Goal: Communication & Community: Answer question/provide support

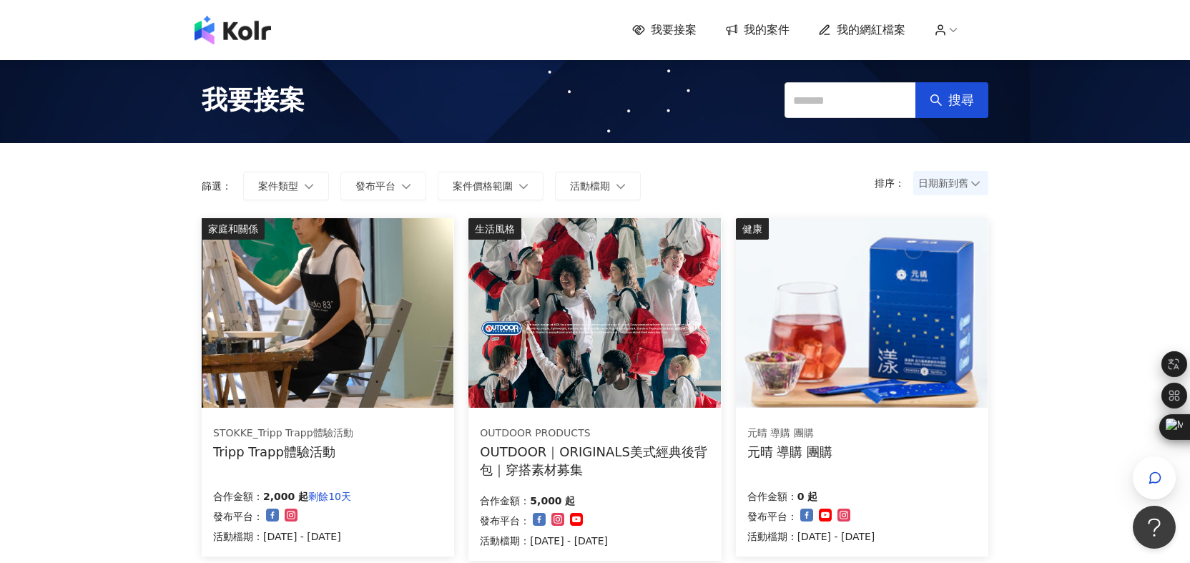
click at [751, 34] on span "我的案件" at bounding box center [767, 30] width 46 height 16
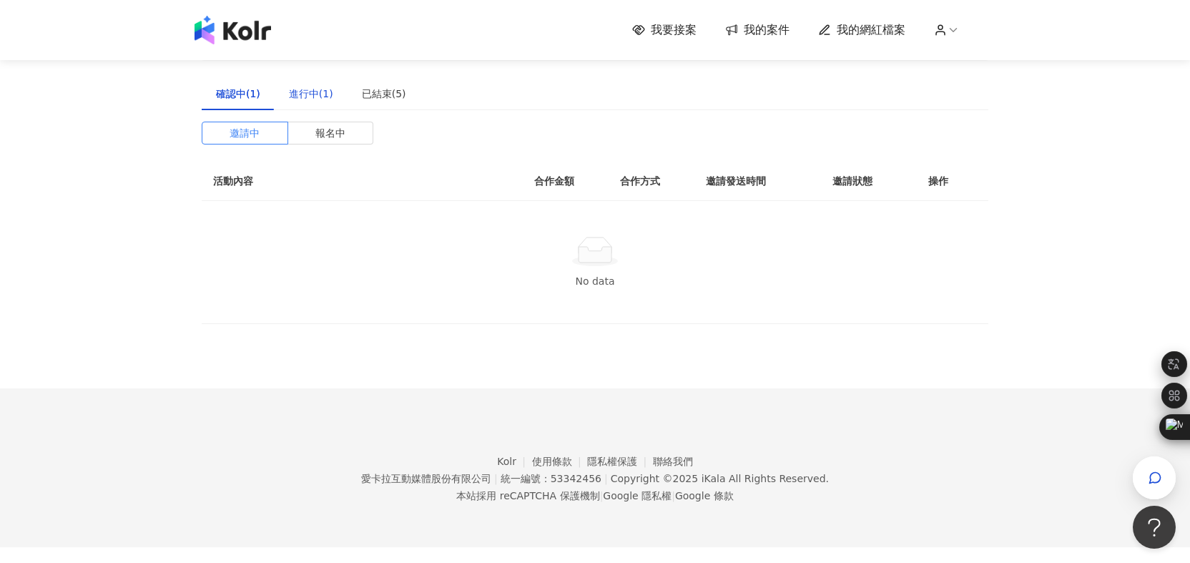
click at [321, 94] on div "進行中(1)" at bounding box center [311, 94] width 44 height 16
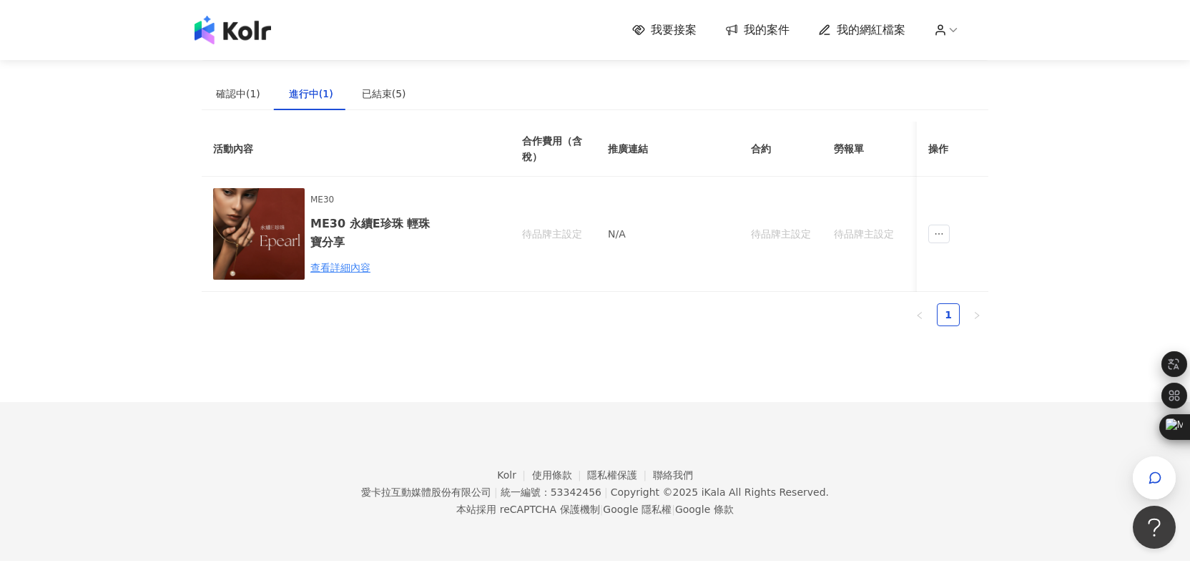
click at [321, 94] on div "進行中(1)" at bounding box center [311, 94] width 44 height 16
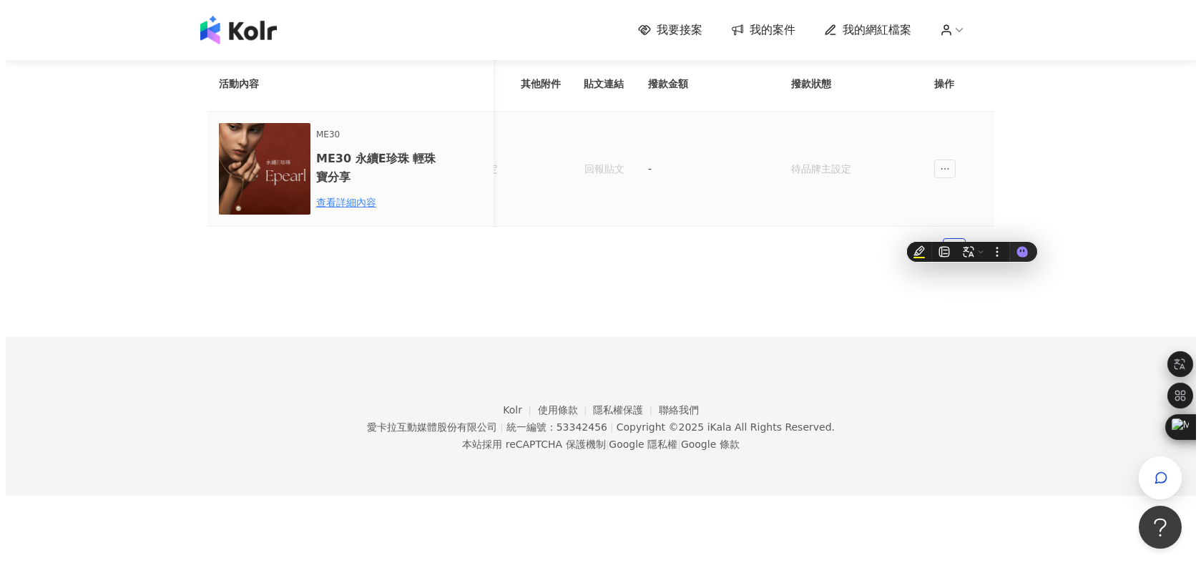
scroll to position [66, 0]
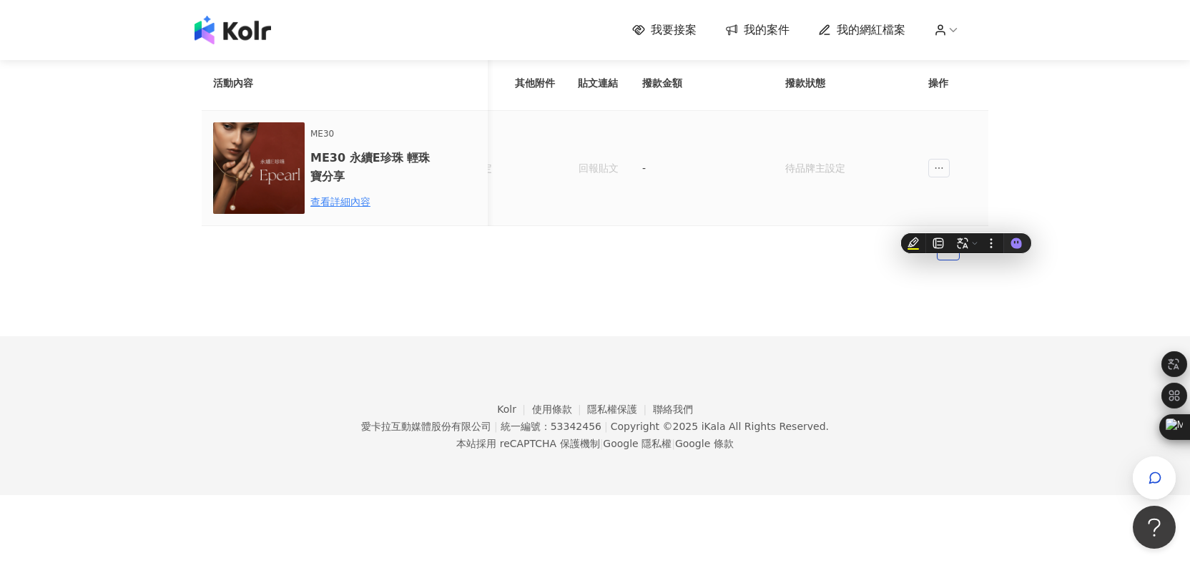
click at [948, 157] on td at bounding box center [953, 168] width 72 height 115
click at [945, 164] on span "ellipsis" at bounding box center [938, 168] width 21 height 19
click at [961, 231] on div "傳訊" at bounding box center [965, 233] width 50 height 16
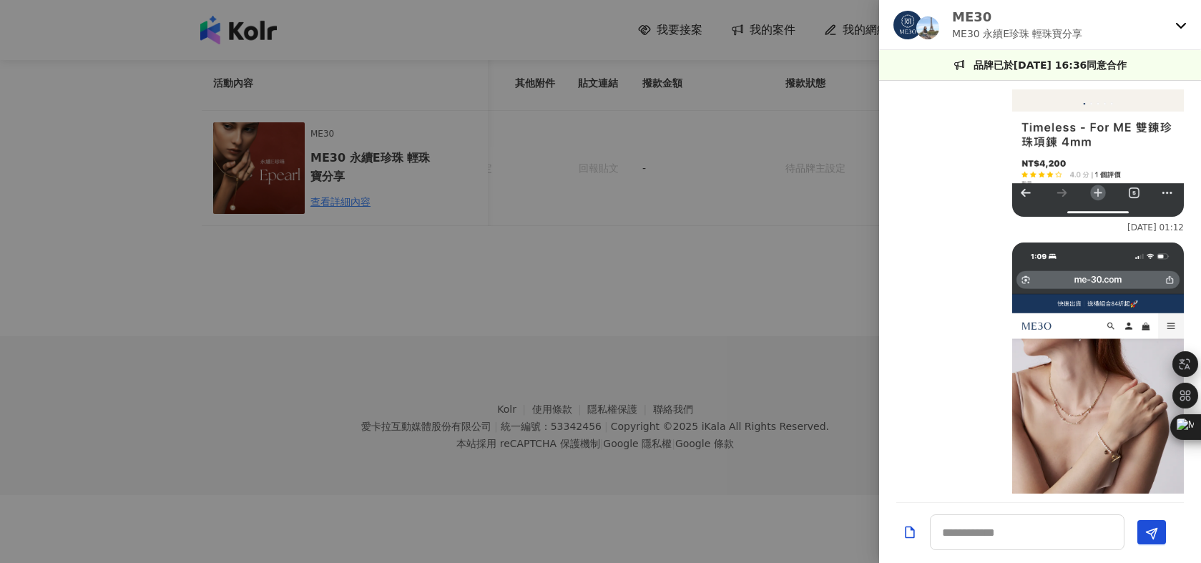
scroll to position [1508, 0]
click at [571, 328] on div at bounding box center [600, 281] width 1201 height 563
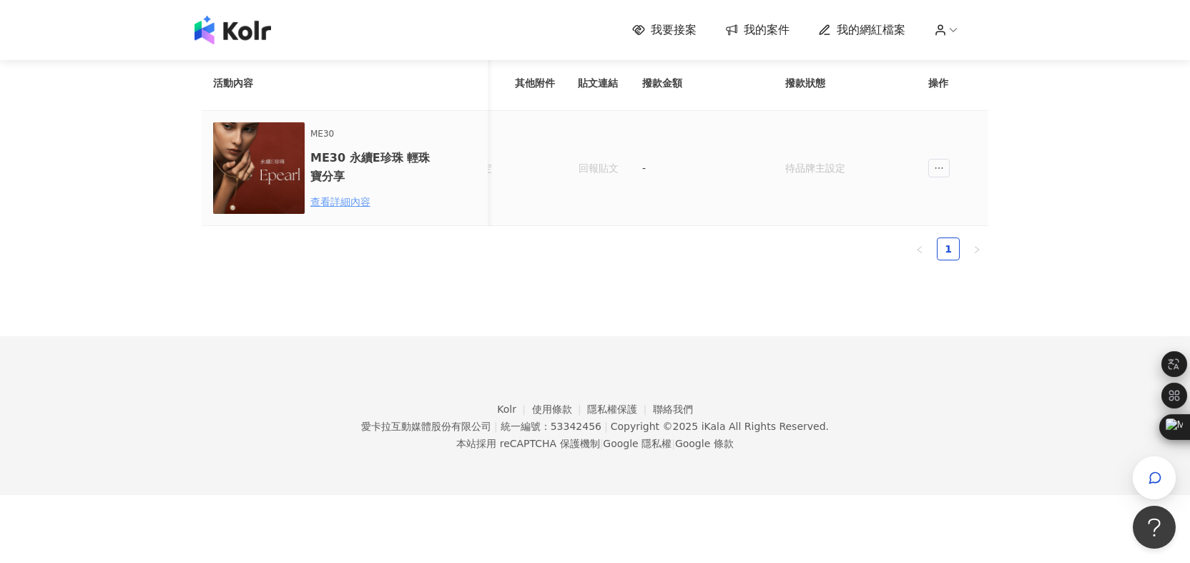
click at [348, 200] on div "查看詳細內容" at bounding box center [372, 202] width 125 height 16
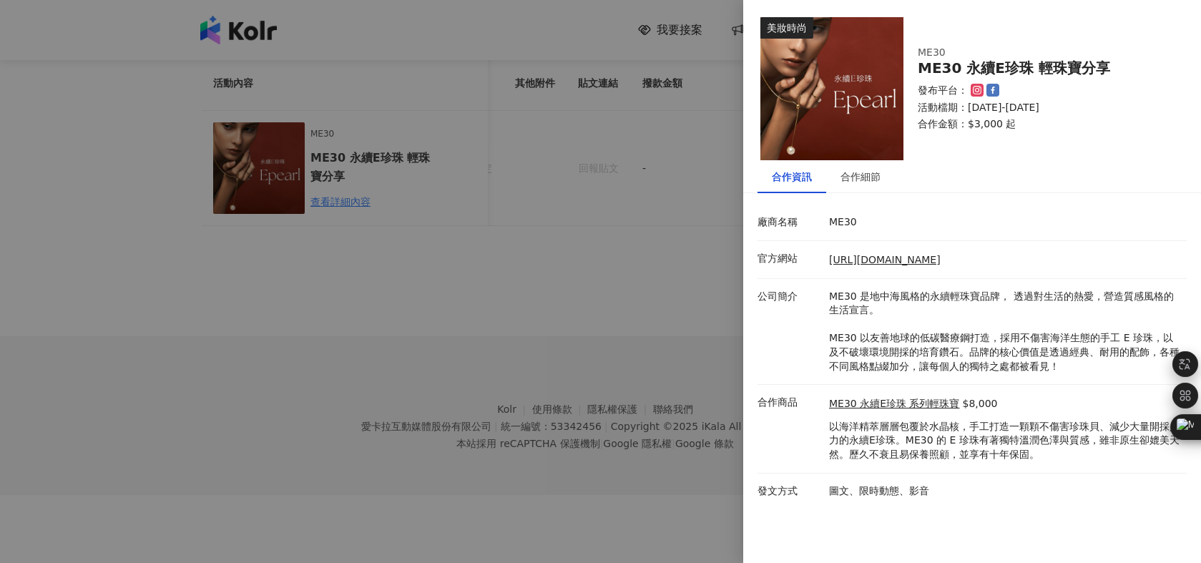
click at [584, 245] on div at bounding box center [600, 281] width 1201 height 563
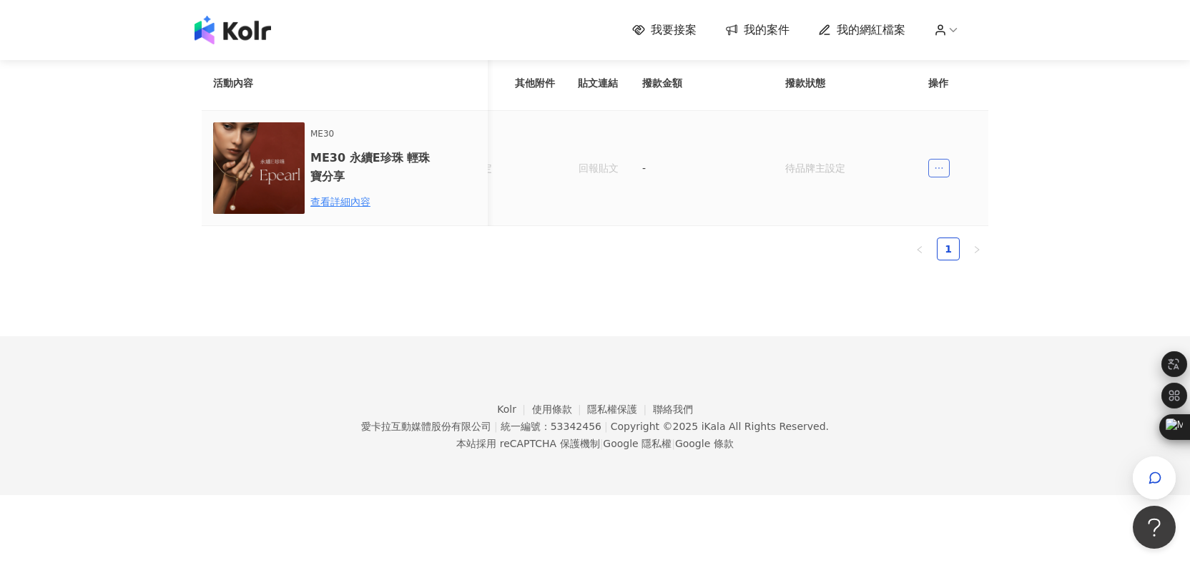
click at [936, 166] on icon "ellipsis" at bounding box center [939, 168] width 10 height 10
click at [967, 234] on div "傳訊" at bounding box center [965, 233] width 50 height 16
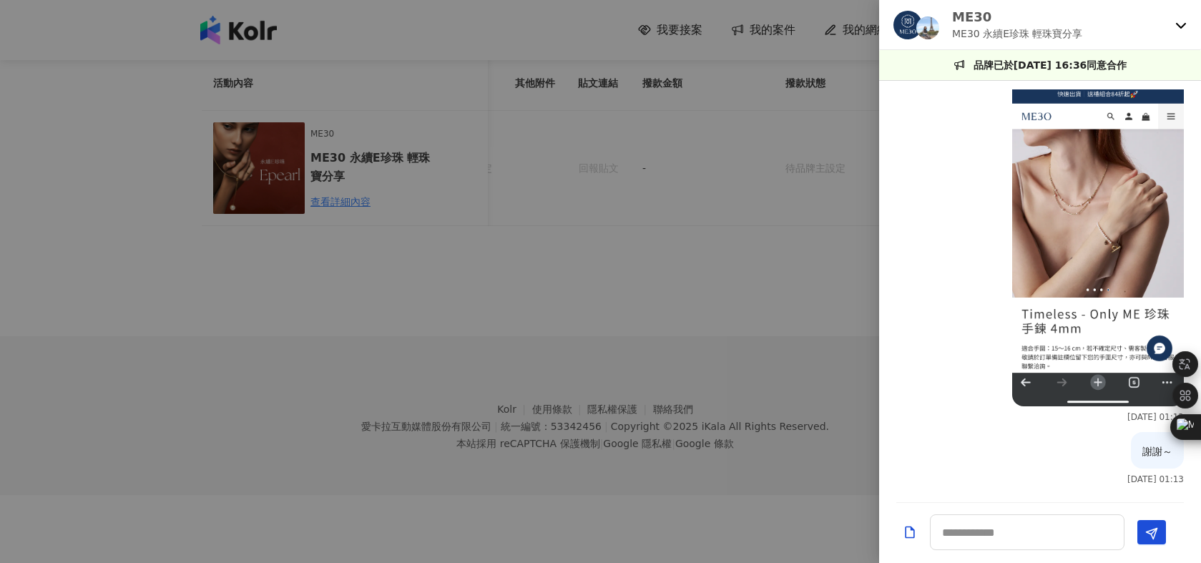
scroll to position [1827, 0]
click at [1033, 539] on textarea at bounding box center [1027, 532] width 195 height 36
type textarea "*"
type textarea "*******"
click at [1149, 536] on icon "Send" at bounding box center [1151, 533] width 13 height 13
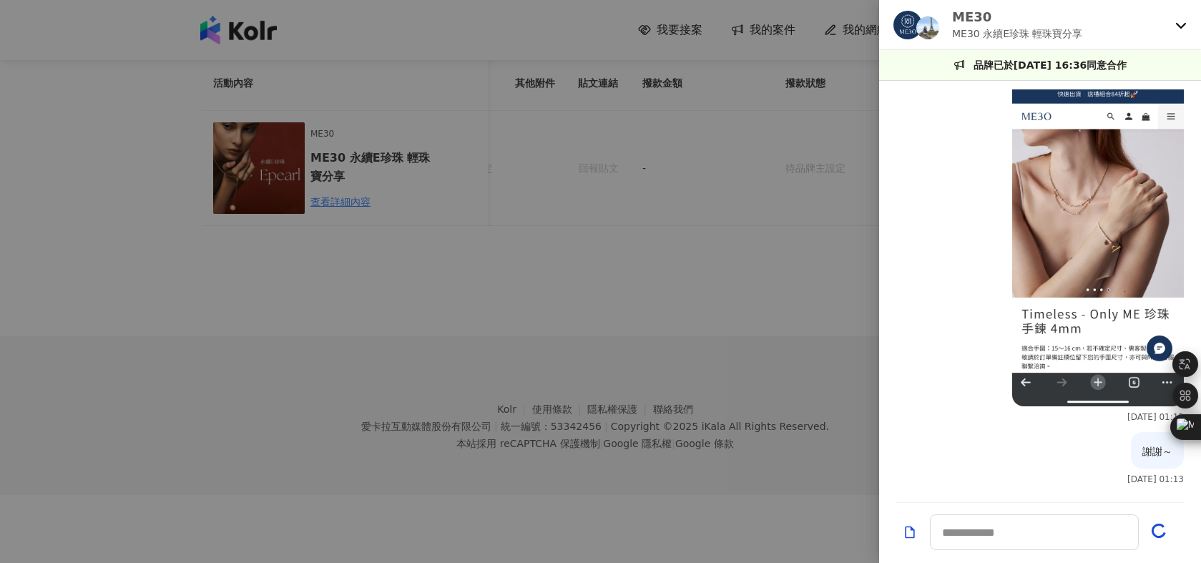
scroll to position [1889, 0]
